Goal: Task Accomplishment & Management: Use online tool/utility

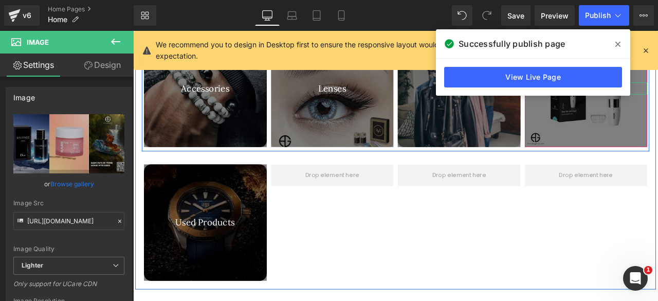
scroll to position [1732, 0]
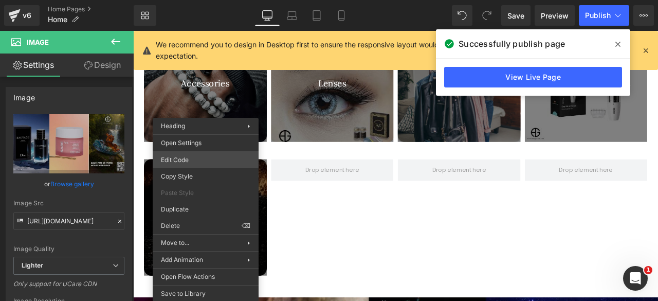
click at [198, 0] on div "Image You are previewing how the will restyle your page. You can not edit Eleme…" at bounding box center [329, 0] width 658 height 0
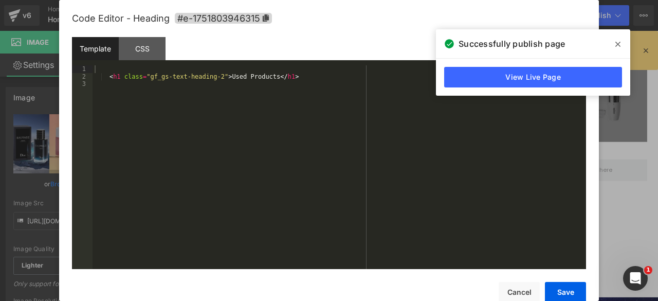
click at [250, 80] on div "< h1 class = "gf_gs-text-heading-2" > Used Products </ h1 >" at bounding box center [340, 174] width 494 height 219
click at [570, 294] on button "Save" at bounding box center [565, 292] width 41 height 21
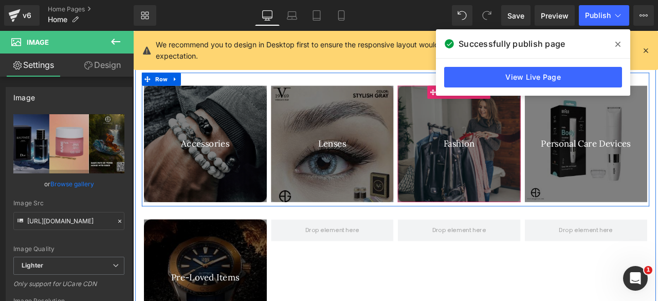
scroll to position [1661, 0]
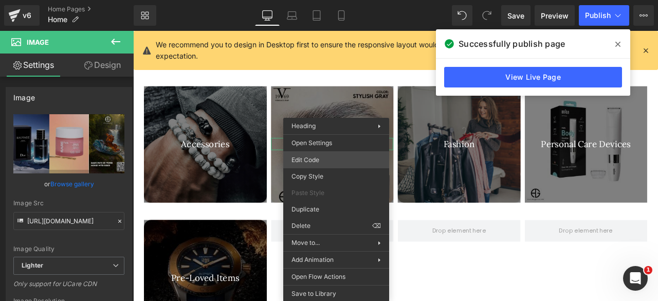
click at [316, 0] on div "Image You are previewing how the will restyle your page. You can not edit Eleme…" at bounding box center [329, 0] width 658 height 0
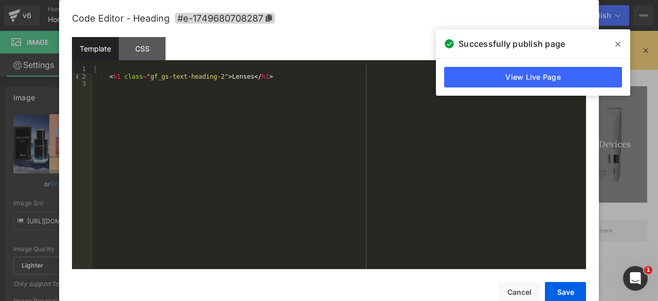
click at [228, 76] on div "< h1 class = "gf_gs-text-heading-2" > Lenses </ h1 >" at bounding box center [340, 174] width 494 height 219
click at [556, 289] on button "Save" at bounding box center [565, 292] width 41 height 21
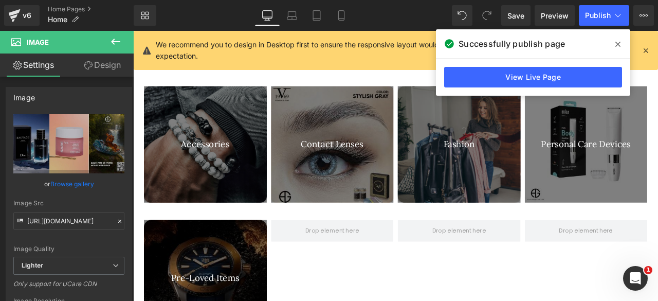
click at [615, 46] on icon at bounding box center [617, 44] width 5 height 8
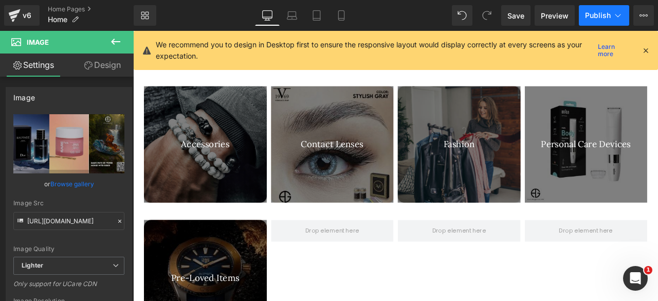
click at [592, 14] on span "Publish" at bounding box center [598, 15] width 26 height 8
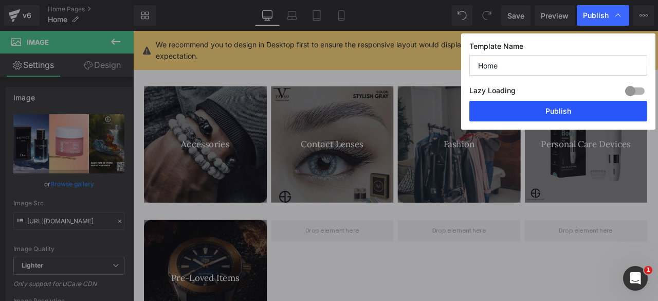
click at [537, 102] on button "Publish" at bounding box center [558, 111] width 178 height 21
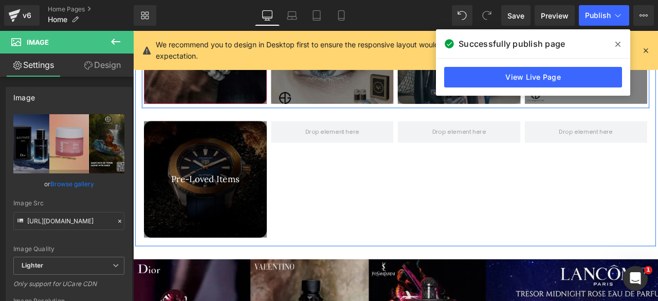
scroll to position [1780, 0]
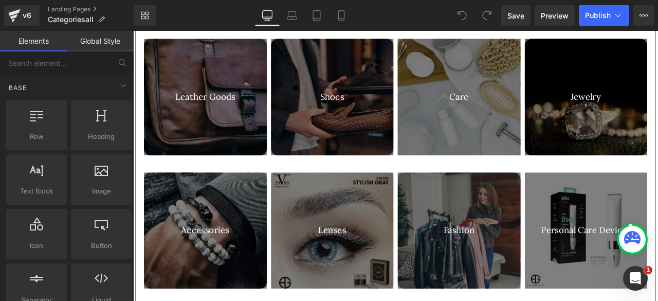
scroll to position [480, 0]
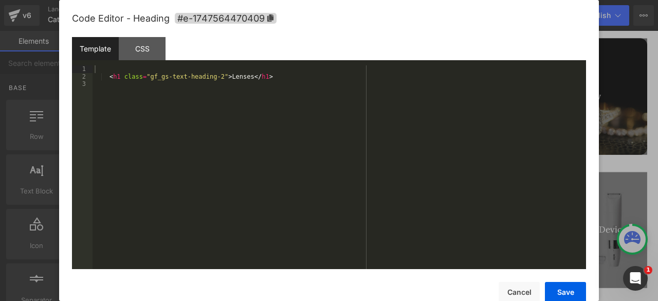
click at [315, 0] on div "You are previewing how the will restyle your page. You can not edit Elements in…" at bounding box center [329, 0] width 658 height 0
click at [228, 78] on div "< h1 class = "gf_gs-text-heading-2" > Lenses </ h1 >" at bounding box center [340, 174] width 494 height 219
click at [575, 290] on button "Save" at bounding box center [565, 292] width 41 height 21
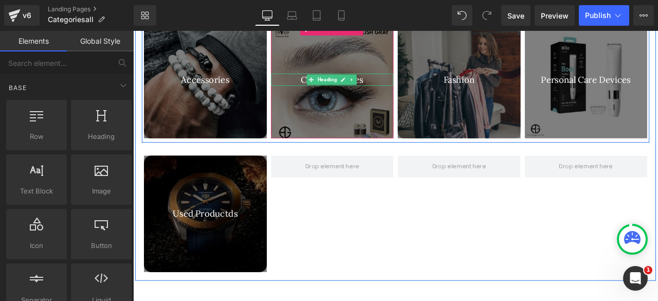
scroll to position [659, 0]
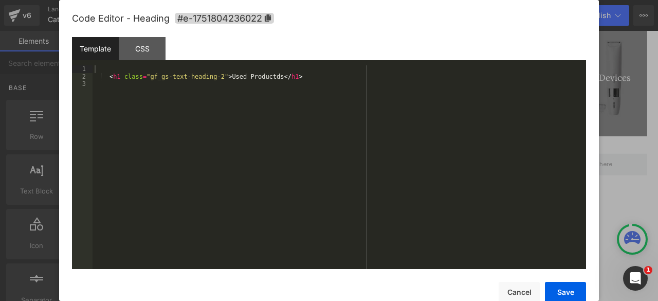
click at [194, 0] on div "You are previewing how the will restyle your page. You can not edit Elements in…" at bounding box center [329, 0] width 658 height 0
click at [248, 78] on div "< h1 class = "gf_gs-text-heading-2" > Used Productds </ h1 >" at bounding box center [340, 174] width 494 height 219
click at [568, 295] on button "Save" at bounding box center [565, 292] width 41 height 21
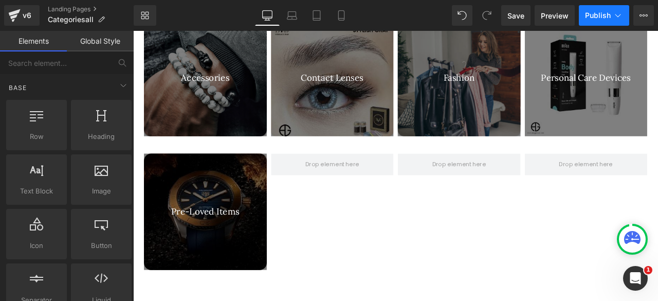
click at [600, 20] on button "Publish" at bounding box center [604, 15] width 50 height 21
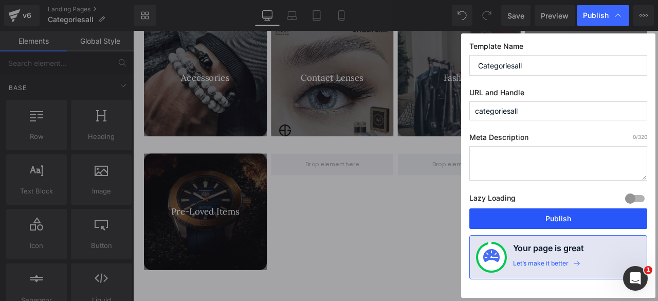
click at [531, 212] on button "Publish" at bounding box center [558, 218] width 178 height 21
